Goal: Browse casually

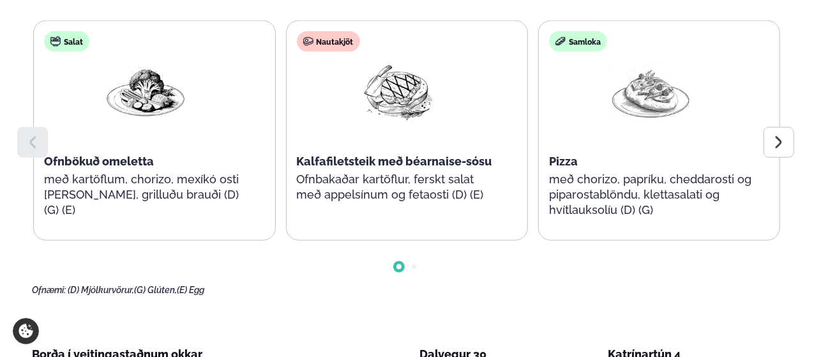
scroll to position [702, 0]
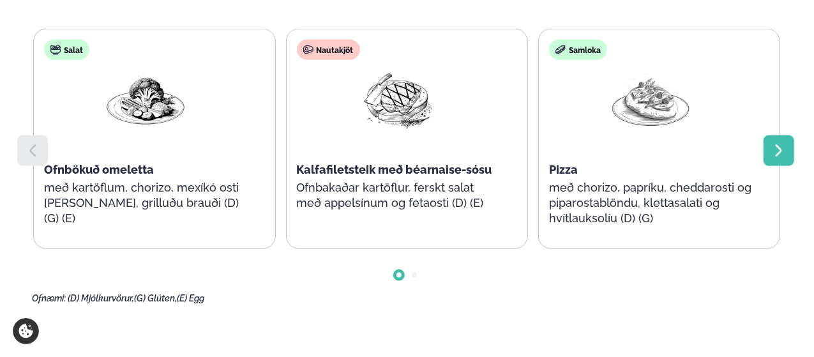
click at [783, 143] on icon at bounding box center [778, 150] width 15 height 15
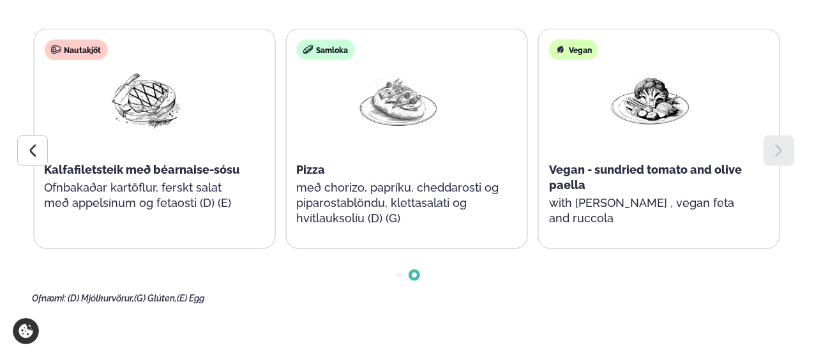
click at [784, 143] on icon at bounding box center [778, 150] width 15 height 15
click at [34, 144] on icon at bounding box center [33, 150] width 6 height 12
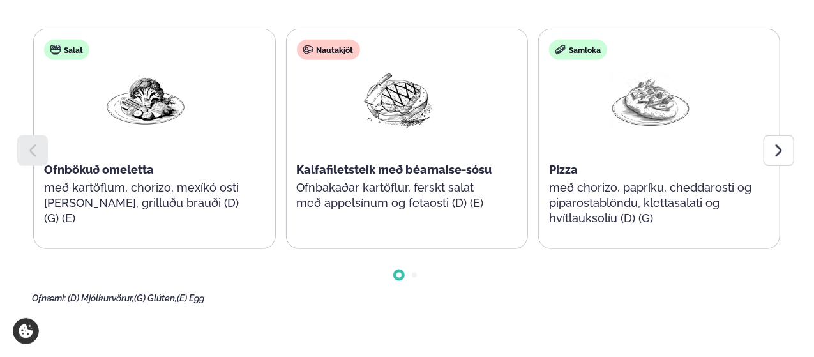
click at [33, 143] on icon at bounding box center [32, 150] width 15 height 15
click at [784, 143] on icon at bounding box center [778, 150] width 15 height 15
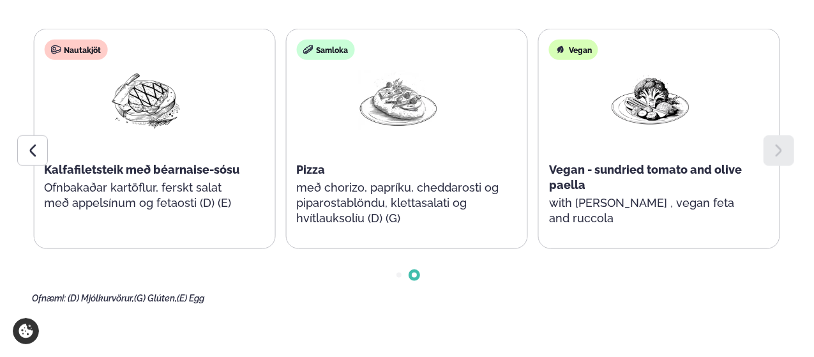
click at [784, 143] on icon at bounding box center [778, 150] width 15 height 15
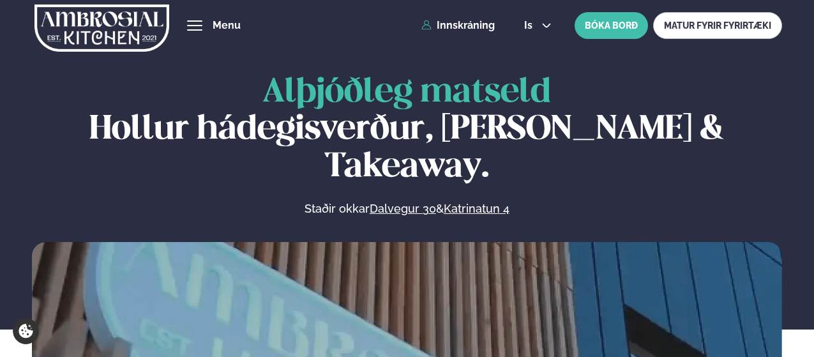
scroll to position [639, 0]
